Goal: Transaction & Acquisition: Purchase product/service

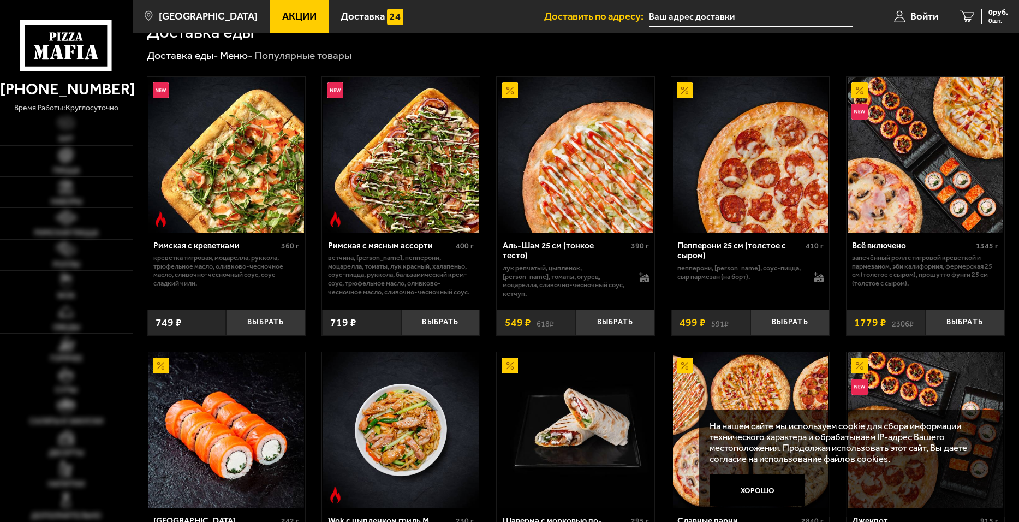
scroll to position [273, 0]
click at [924, 18] on span "Войти" at bounding box center [925, 16] width 28 height 10
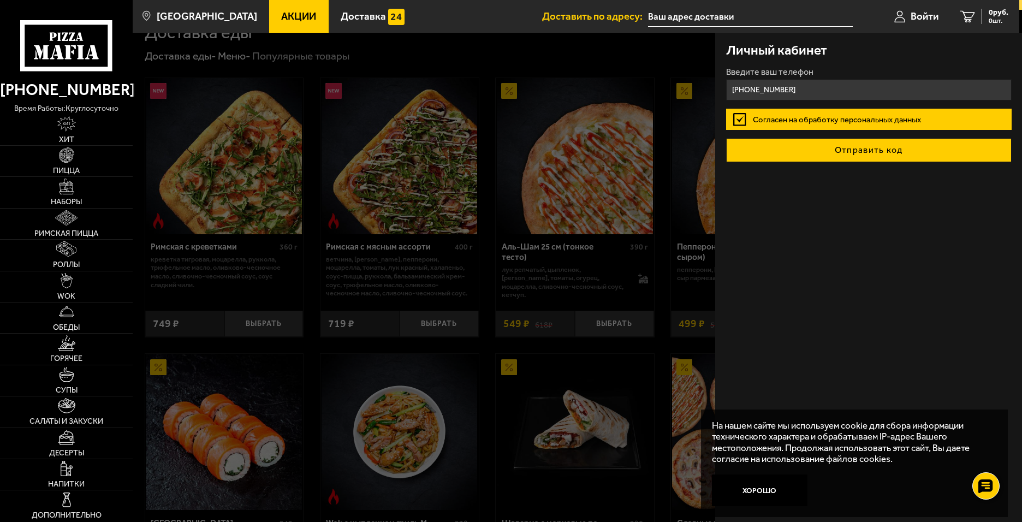
type input "[PHONE_NUMBER]"
click at [818, 152] on button "Отправить код" at bounding box center [869, 150] width 286 height 24
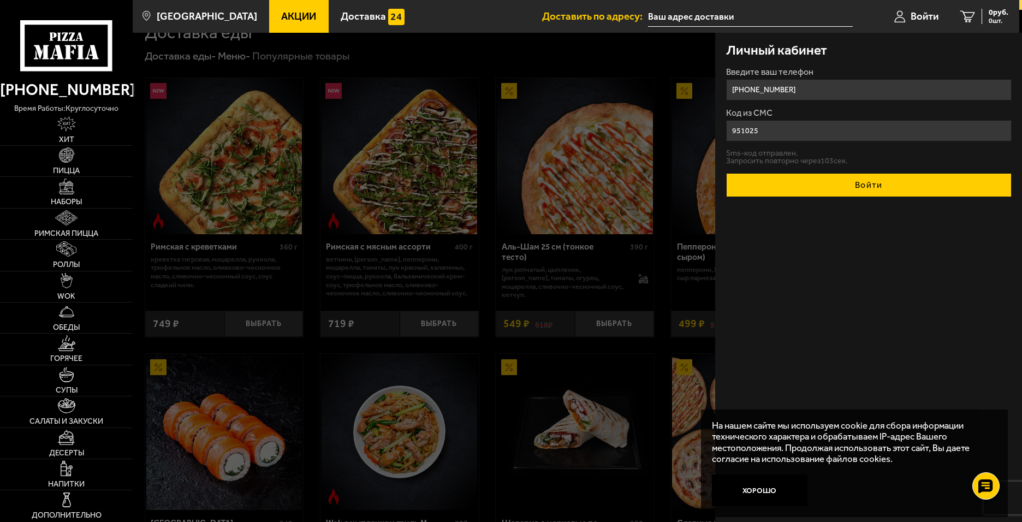
type input "951025"
click at [824, 190] on button "Войти" at bounding box center [869, 185] width 286 height 24
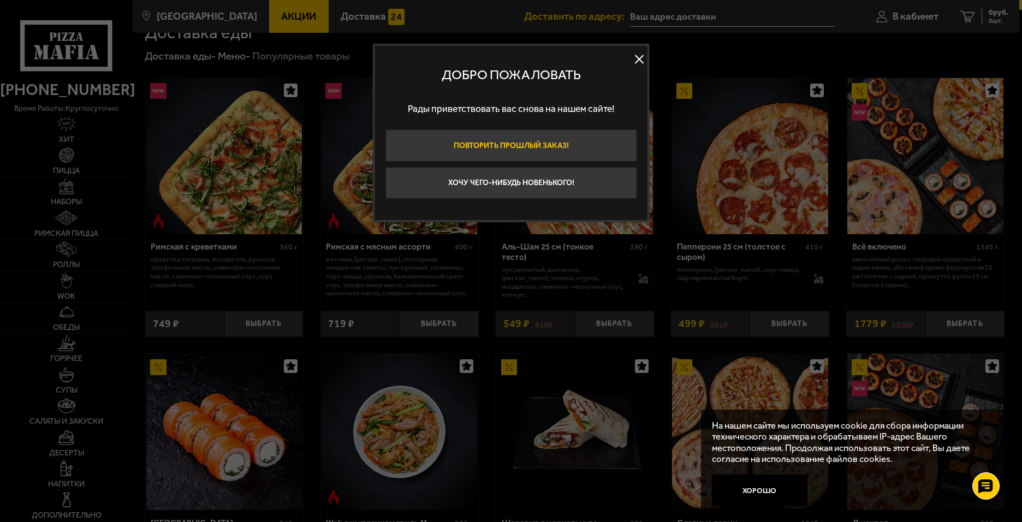
click at [532, 147] on button "Повторить прошлый заказ!" at bounding box center [510, 145] width 251 height 32
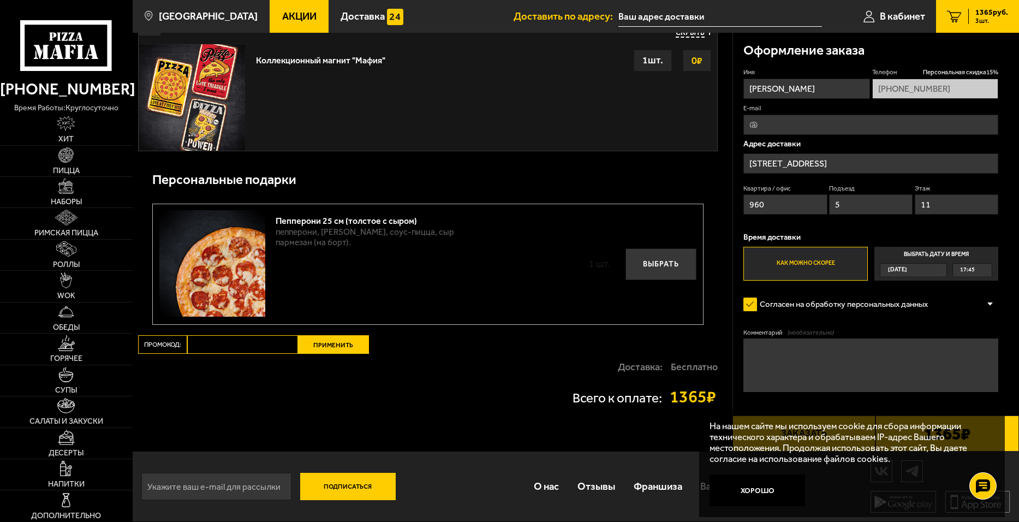
scroll to position [616, 0]
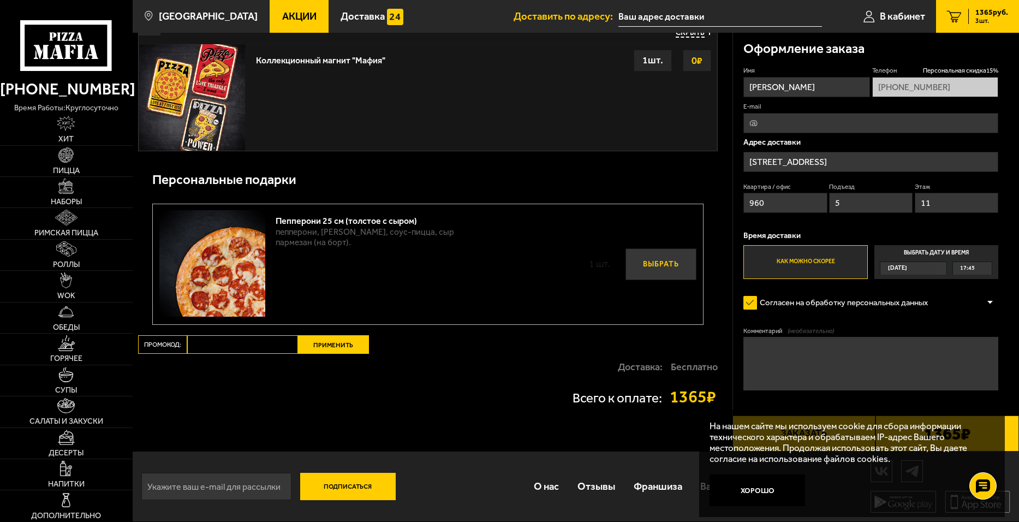
click at [645, 263] on button "Выбрать" at bounding box center [661, 264] width 71 height 32
type input "[STREET_ADDRESS]"
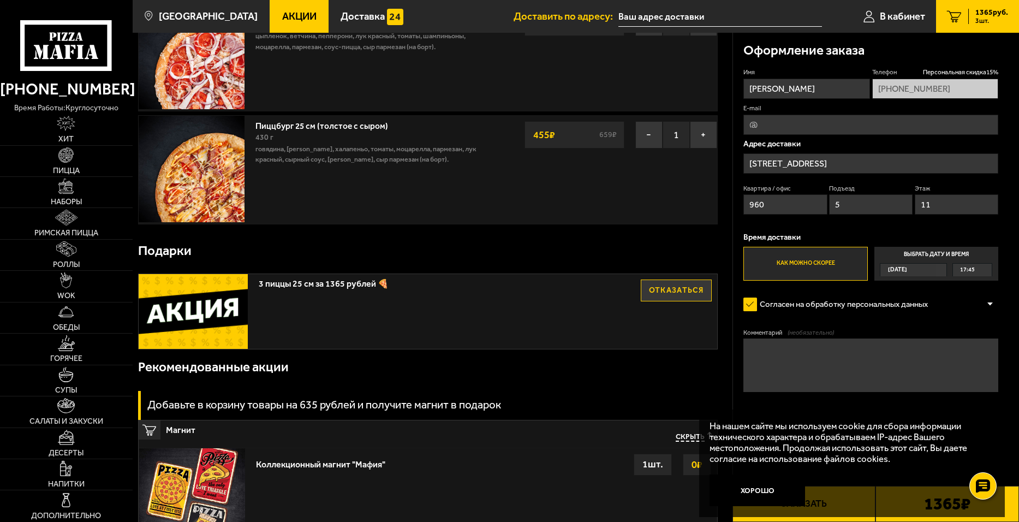
scroll to position [218, 0]
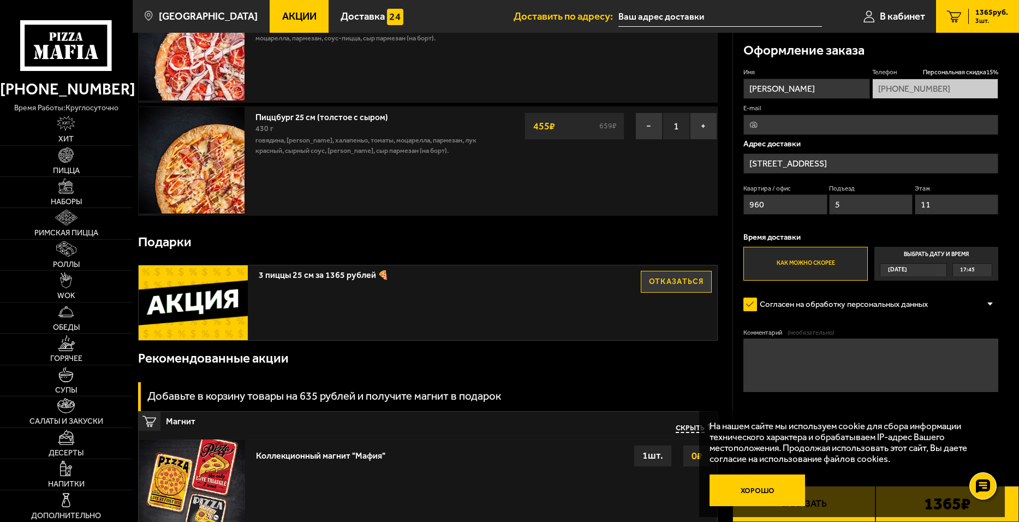
click at [760, 490] on button "Хорошо" at bounding box center [758, 490] width 96 height 32
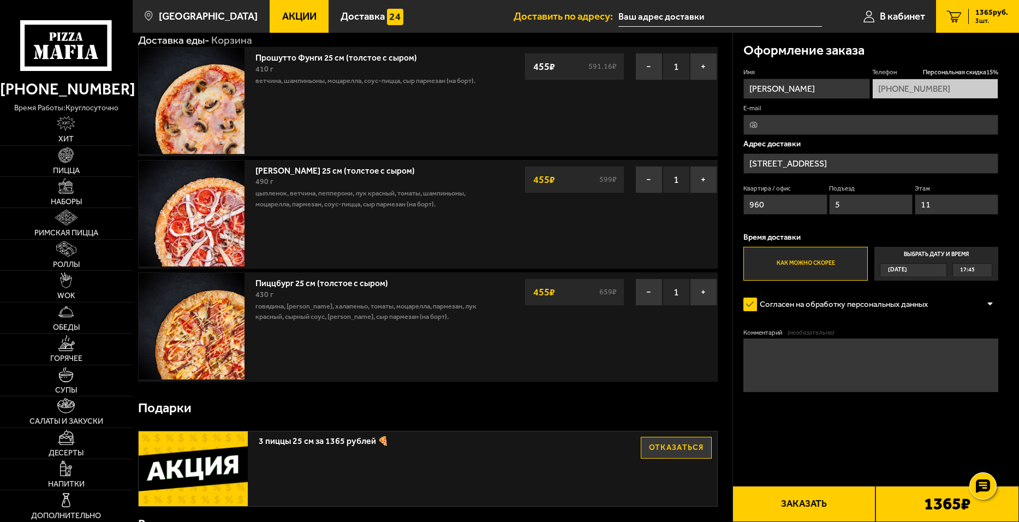
scroll to position [0, 0]
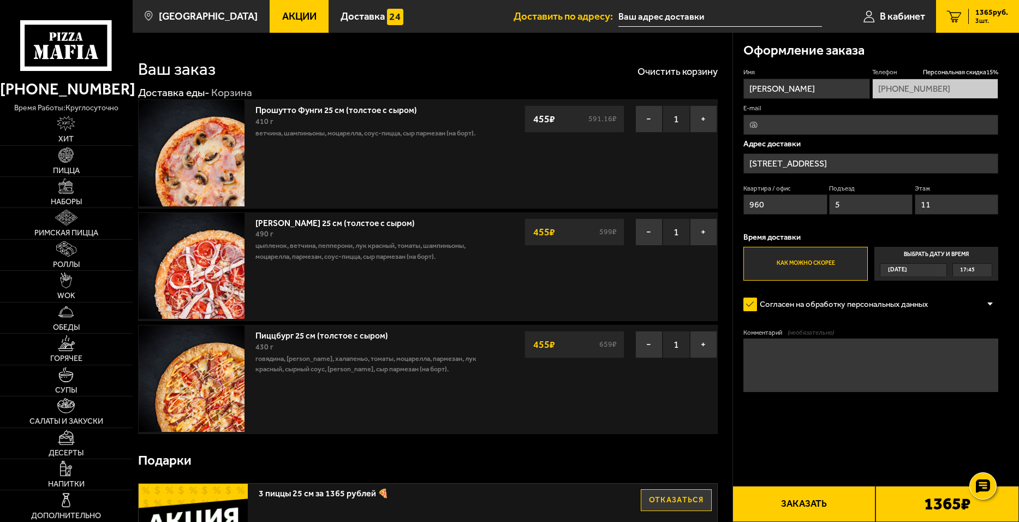
click at [811, 504] on button "Заказать" at bounding box center [805, 504] width 144 height 36
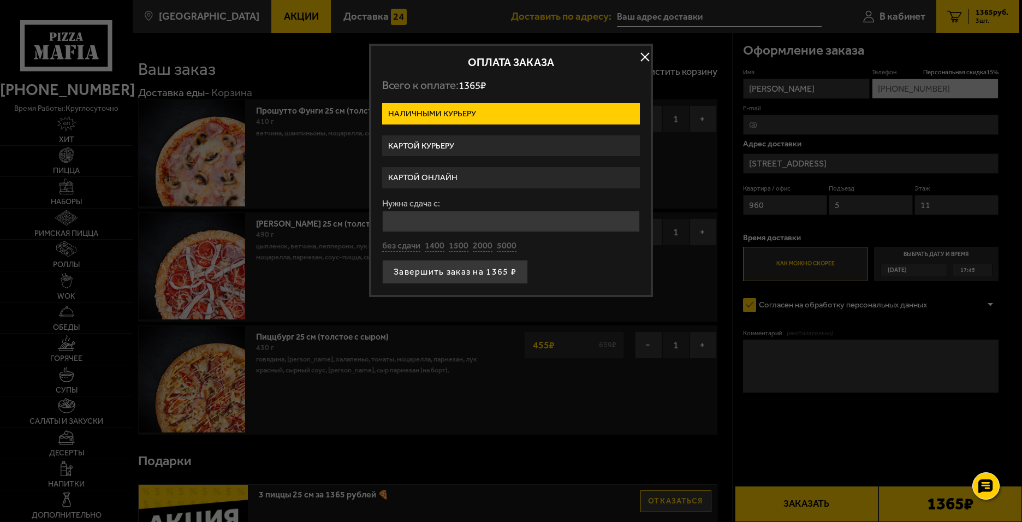
click at [439, 177] on label "Картой онлайн" at bounding box center [511, 177] width 258 height 21
click at [0, 0] on input "Картой онлайн" at bounding box center [0, 0] width 0 height 0
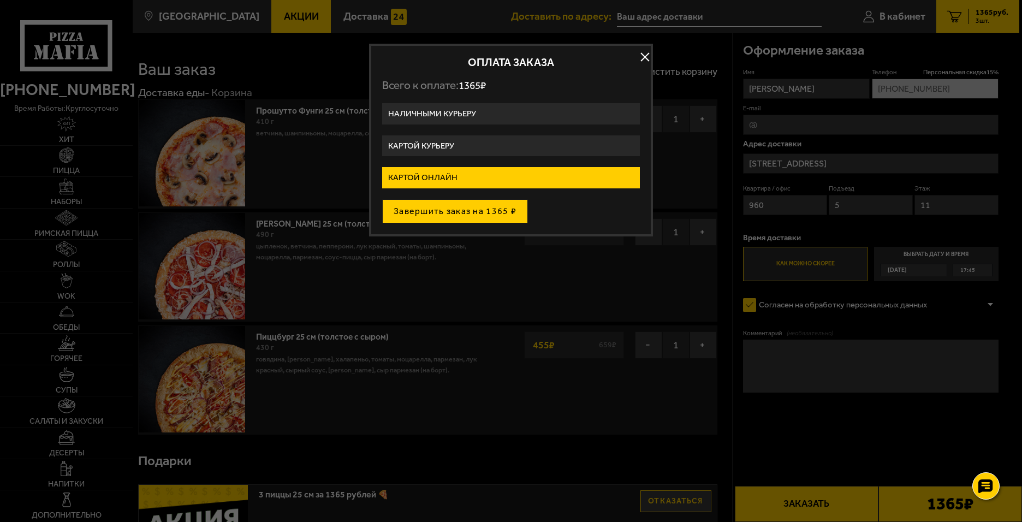
click at [474, 213] on button "Завершить заказ на 1365 ₽" at bounding box center [455, 211] width 146 height 24
